Goal: Navigation & Orientation: Find specific page/section

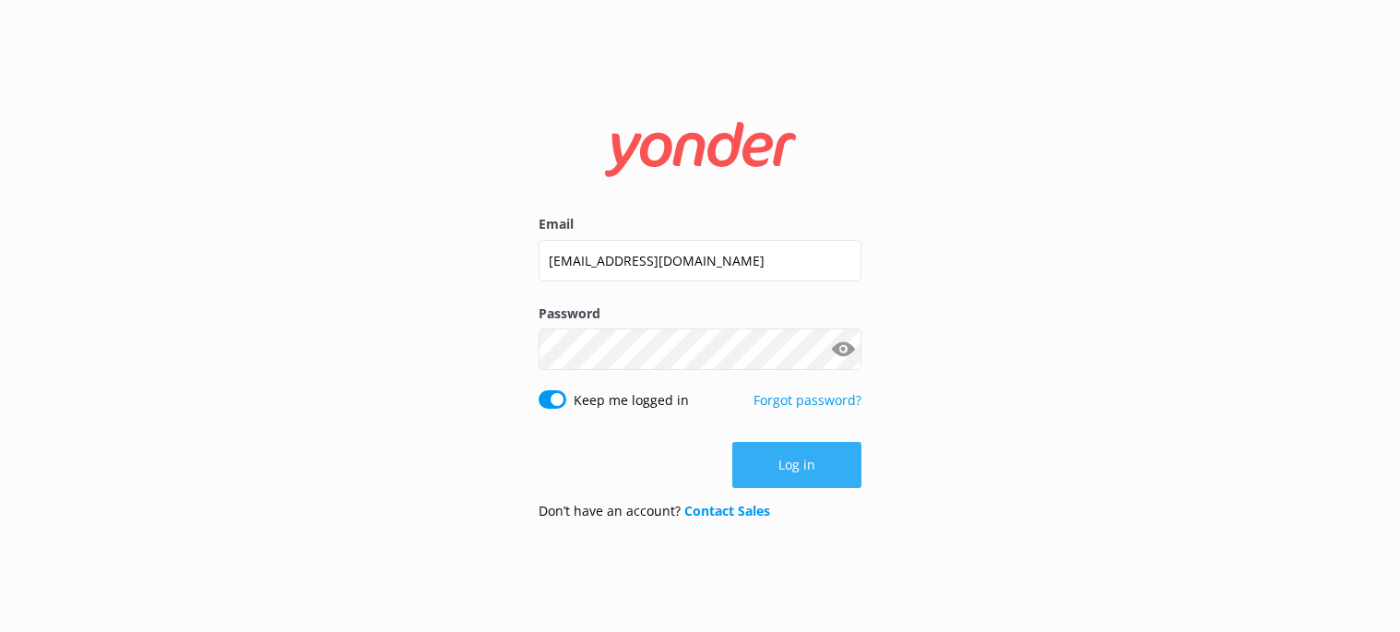
click at [798, 442] on button "Log in" at bounding box center [796, 465] width 129 height 46
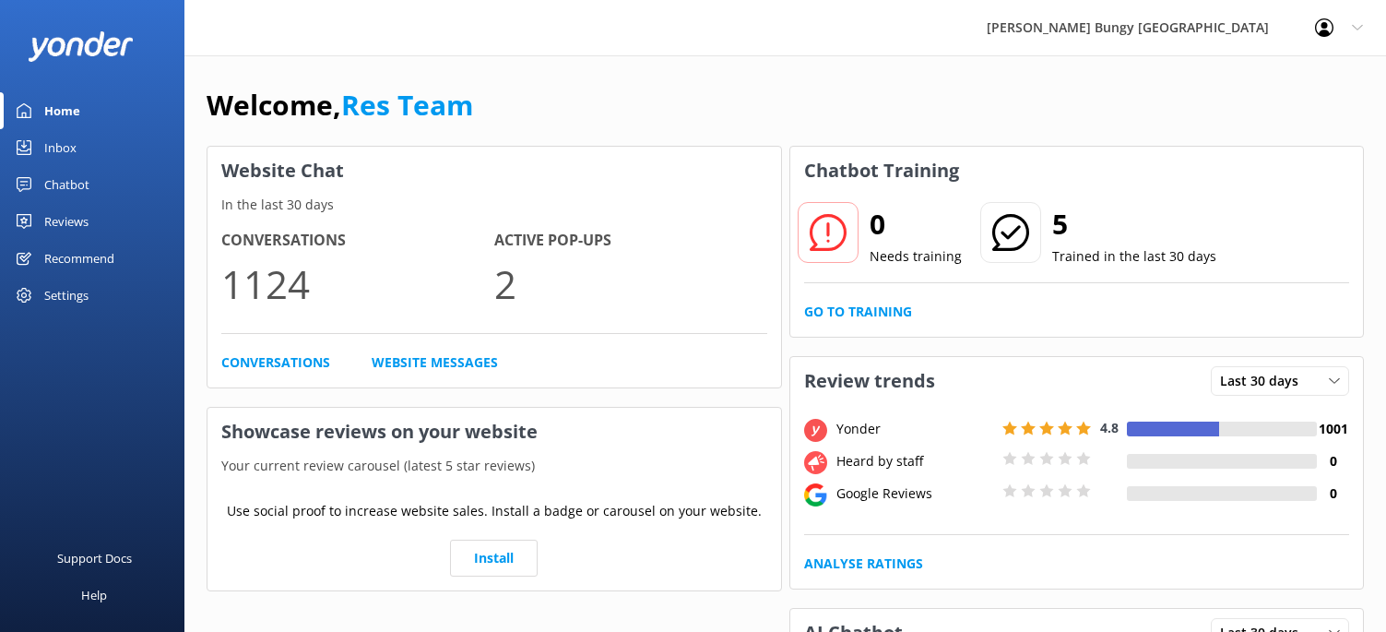
click at [77, 184] on div "Chatbot" at bounding box center [66, 184] width 45 height 37
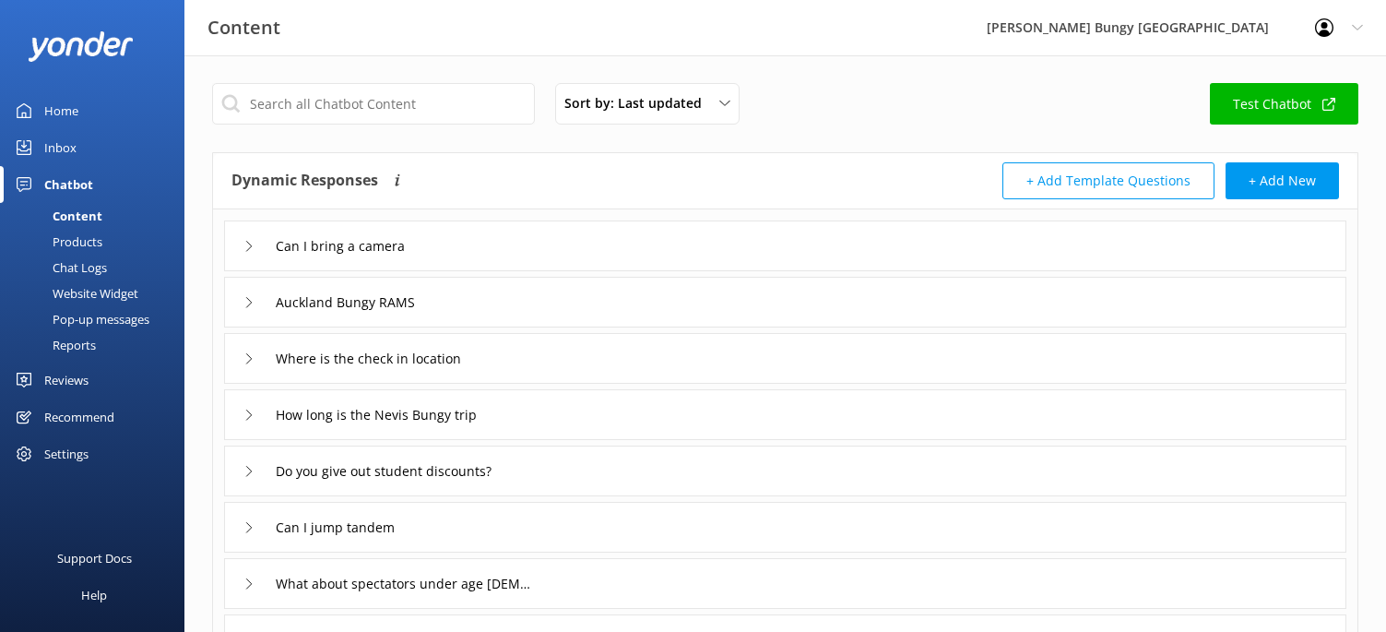
click at [77, 154] on link "Inbox" at bounding box center [92, 147] width 184 height 37
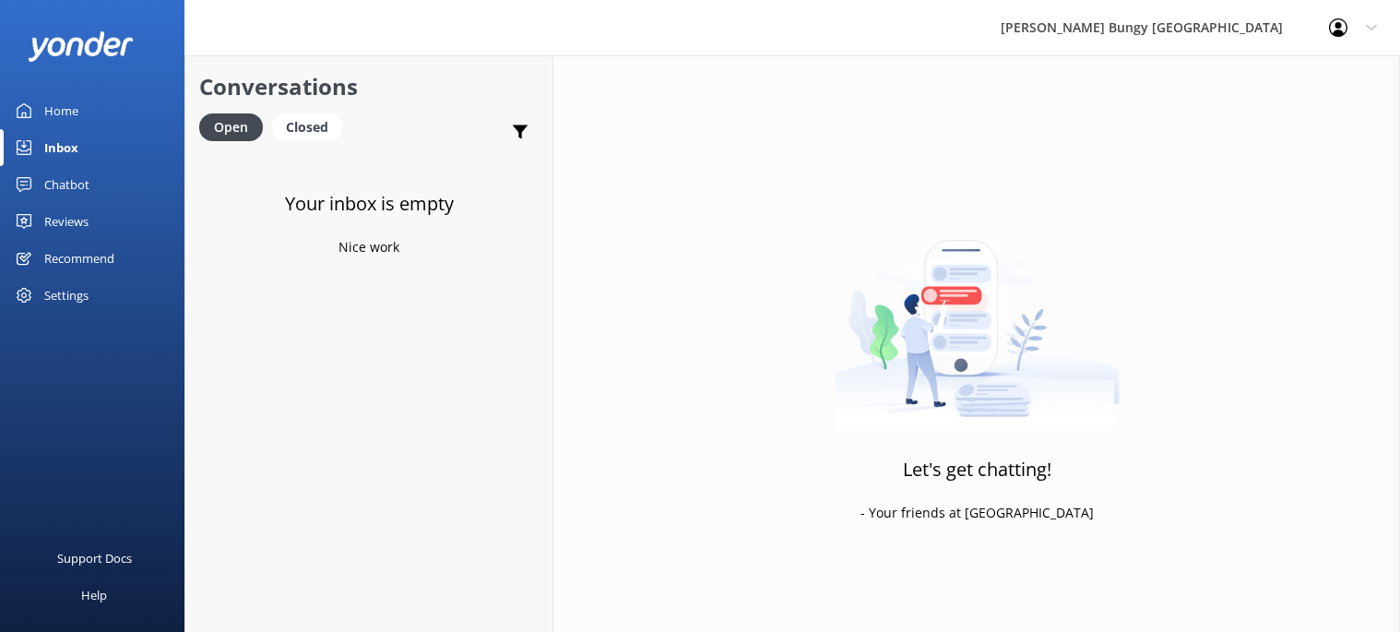
click at [974, 204] on img at bounding box center [976, 316] width 285 height 230
